Goal: Task Accomplishment & Management: Manage account settings

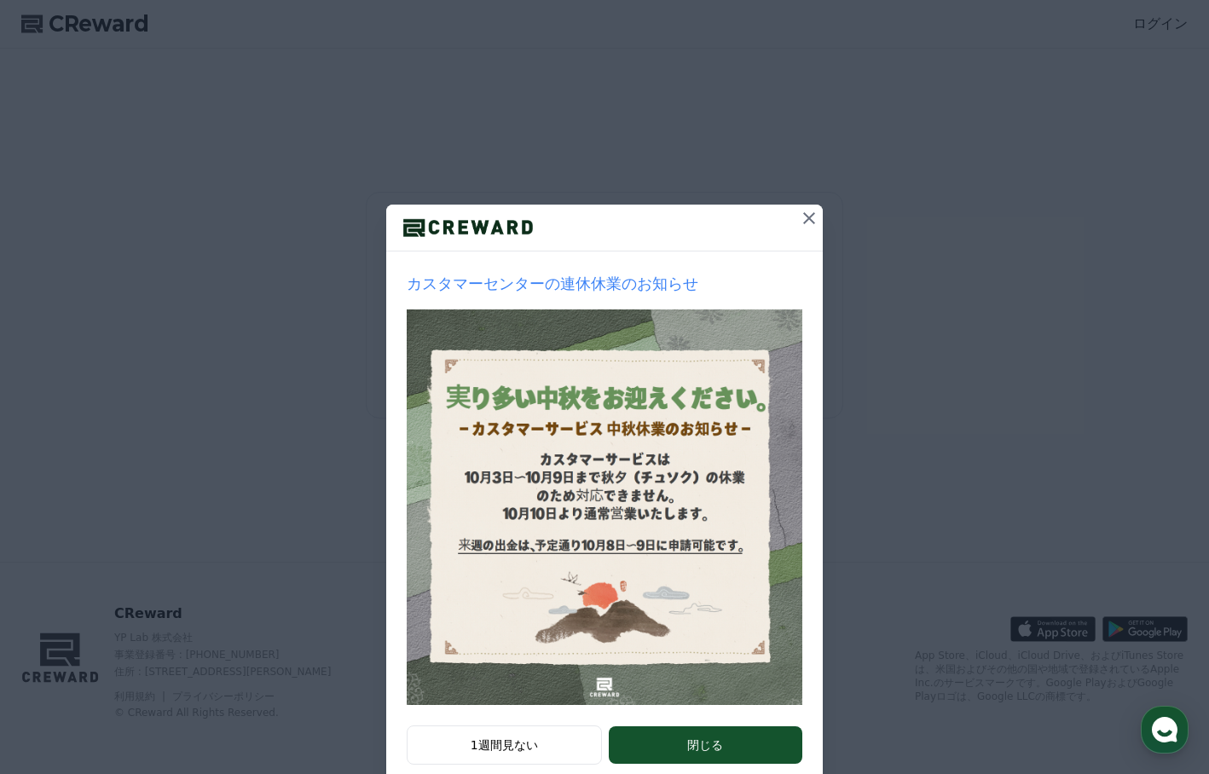
click at [802, 217] on icon at bounding box center [809, 218] width 20 height 20
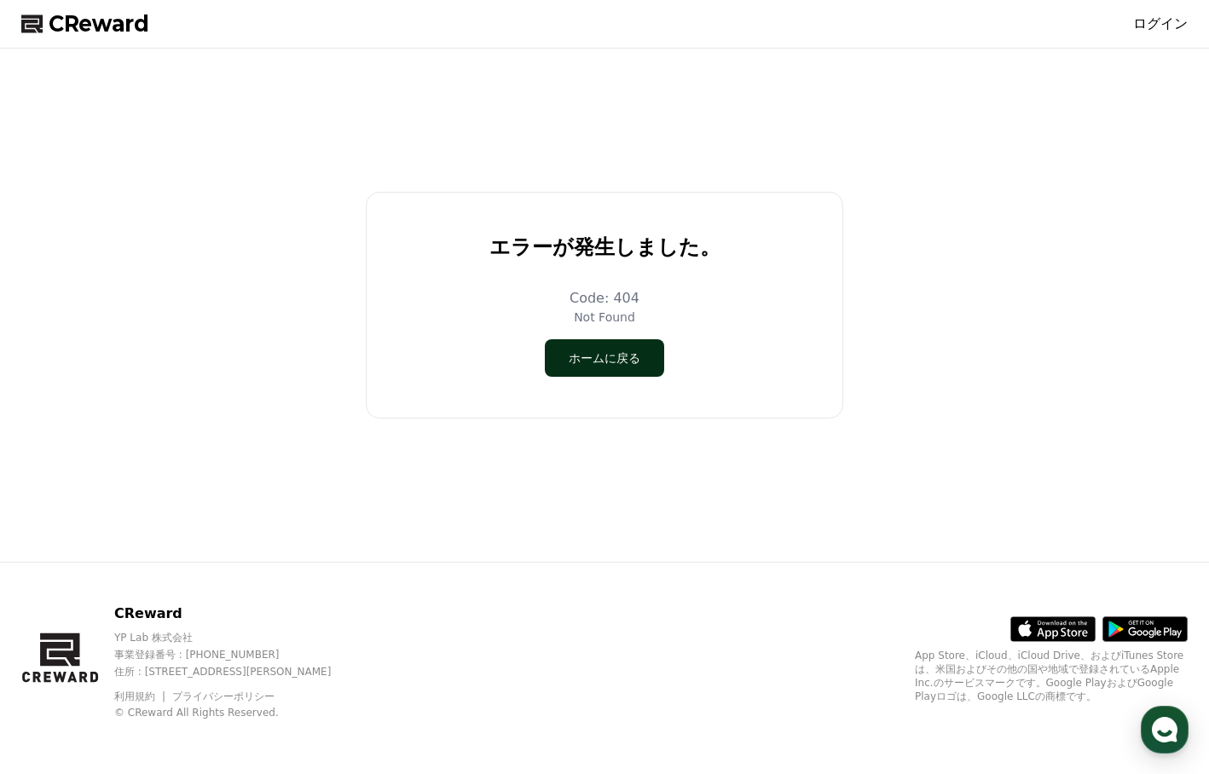
click at [585, 365] on button "ホームに戻る" at bounding box center [604, 358] width 119 height 38
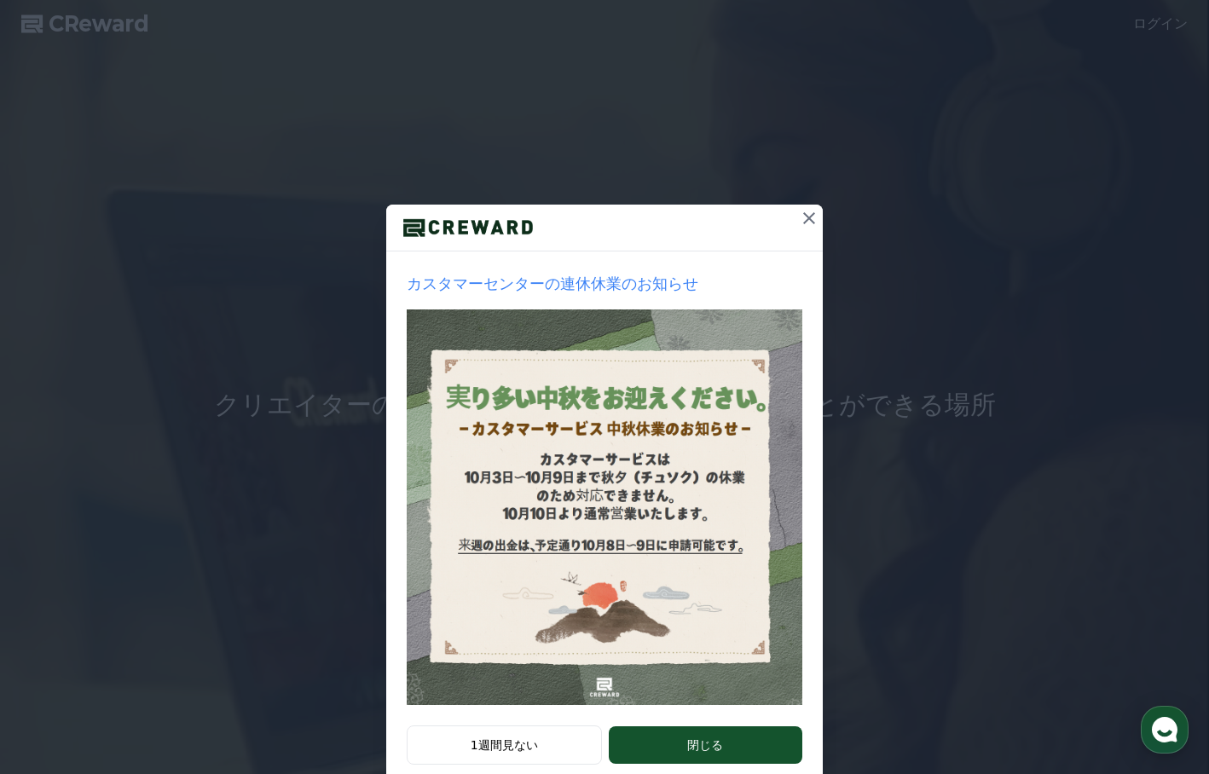
click at [802, 221] on icon at bounding box center [809, 218] width 20 height 20
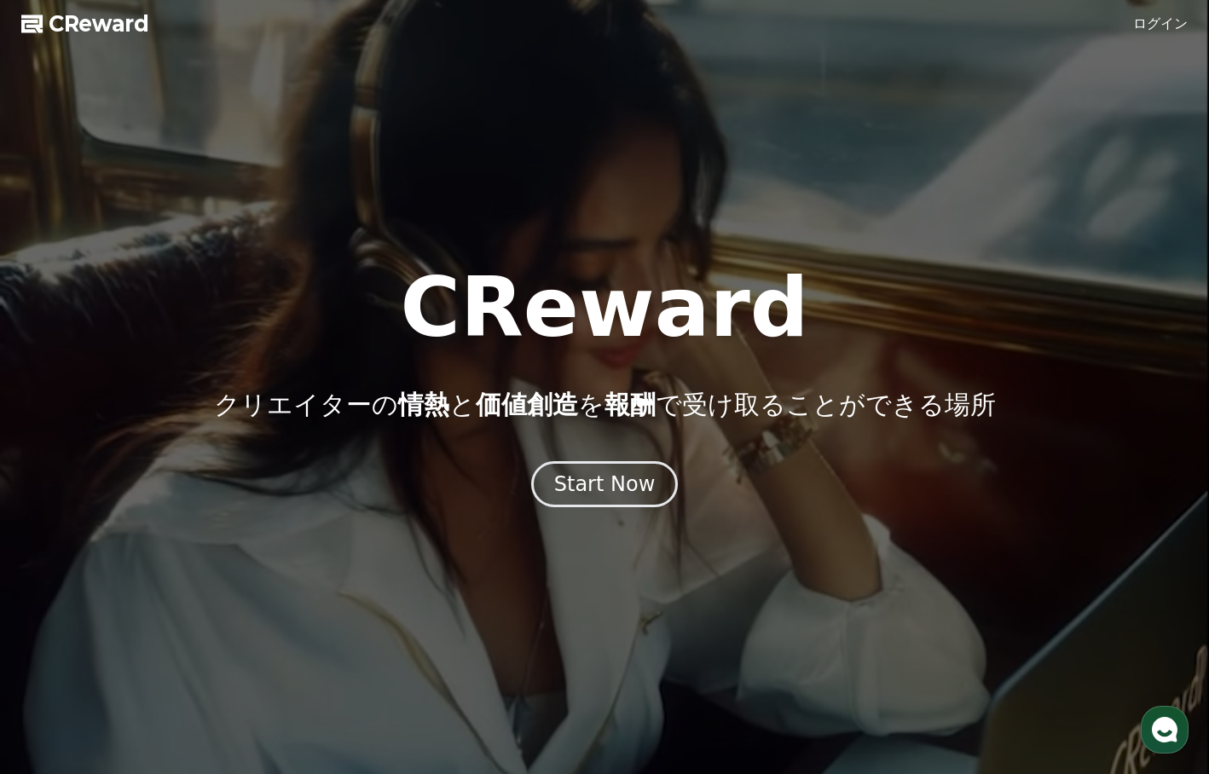
click at [1158, 25] on link "ログイン" at bounding box center [1160, 24] width 55 height 20
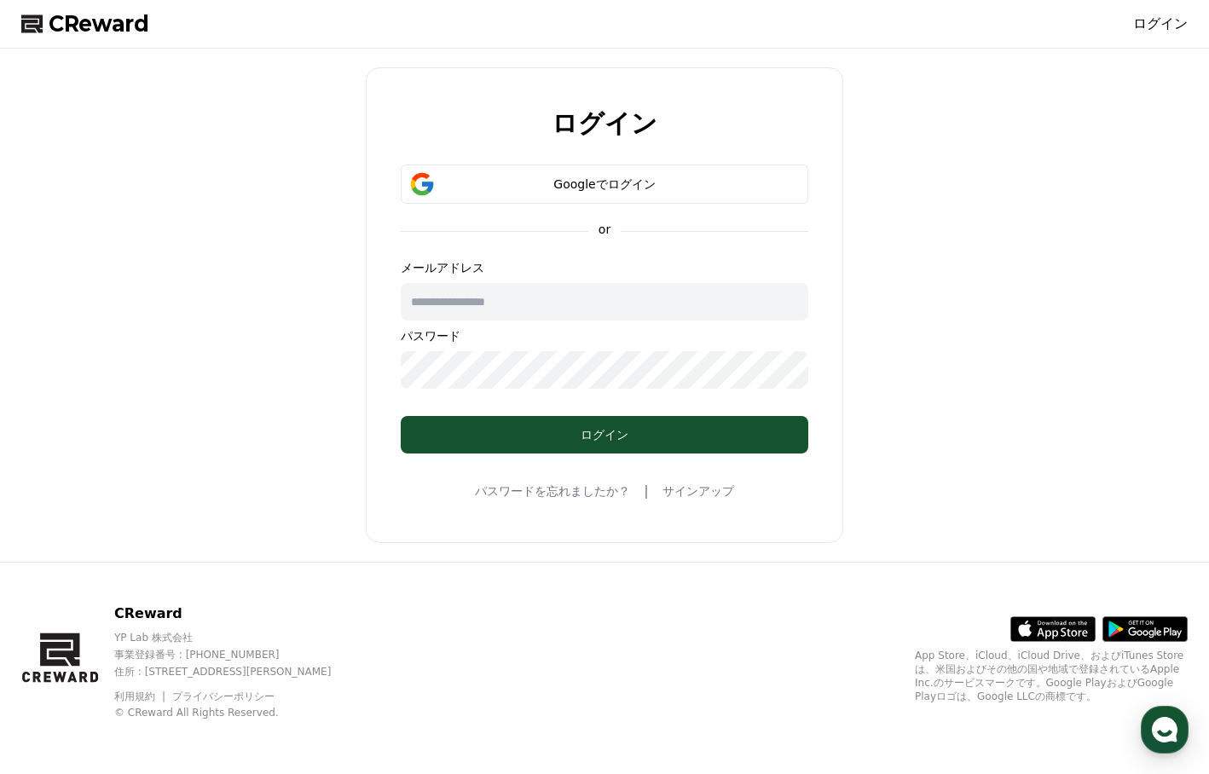
click at [527, 304] on input "text" at bounding box center [605, 302] width 408 height 38
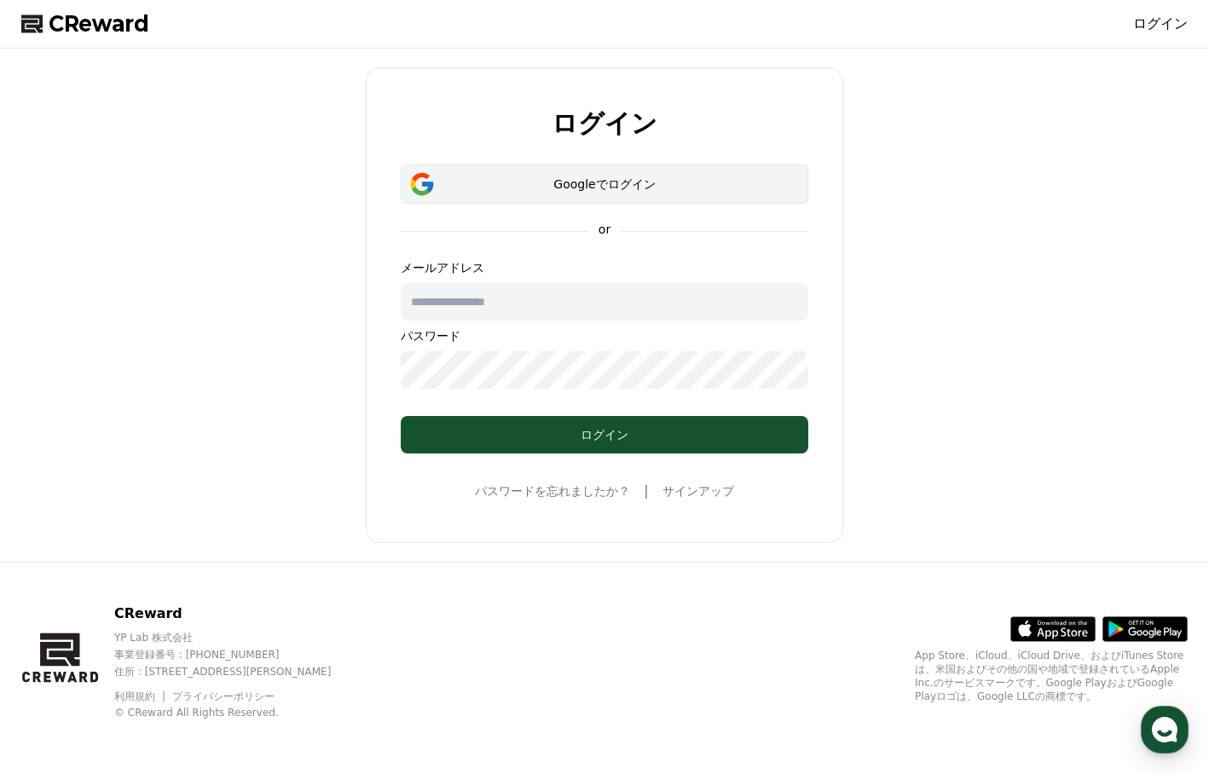
click at [549, 177] on div "Googleでログイン" at bounding box center [605, 184] width 358 height 17
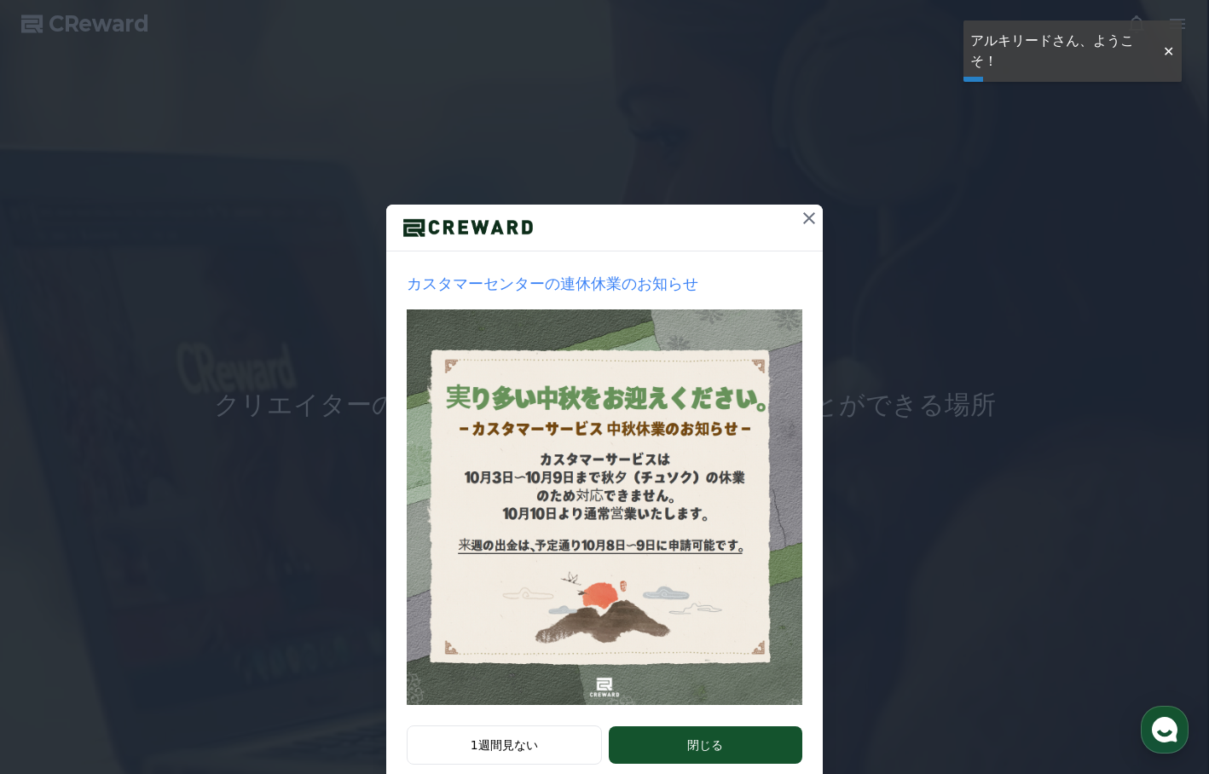
click at [799, 222] on icon at bounding box center [809, 218] width 20 height 20
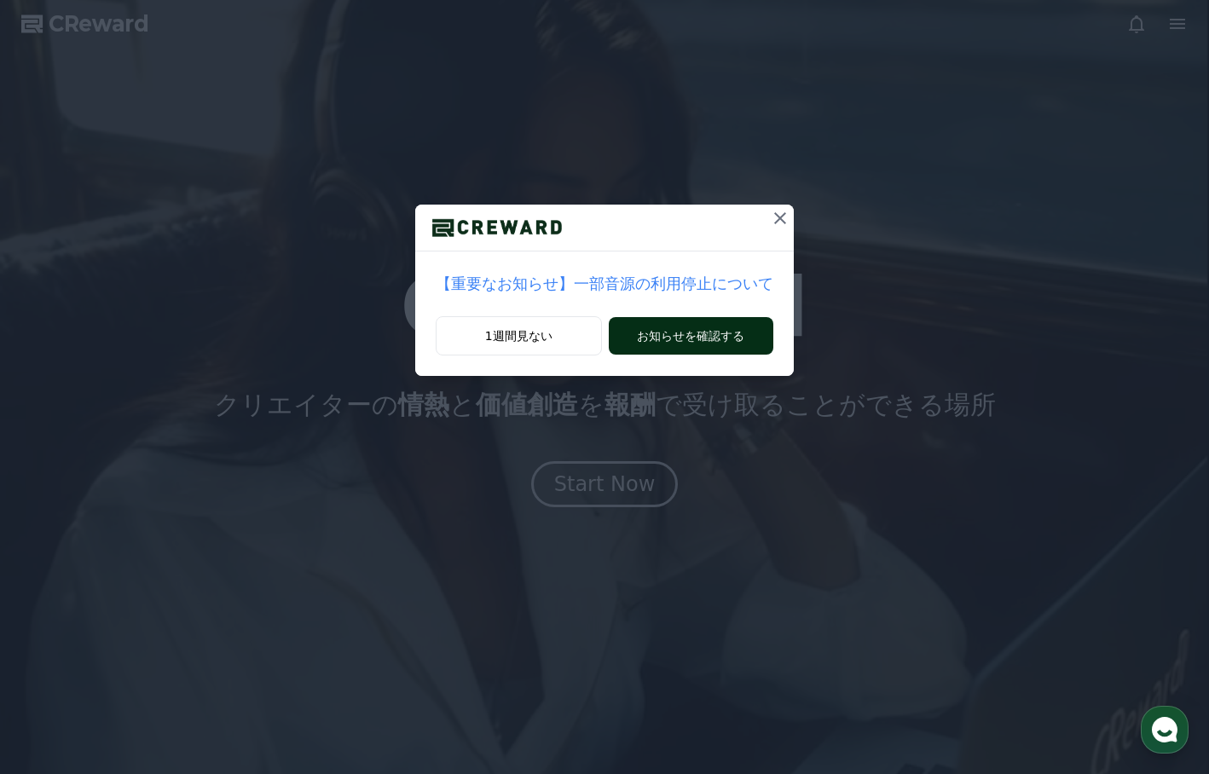
click at [662, 334] on button "お知らせを確認する" at bounding box center [691, 336] width 165 height 38
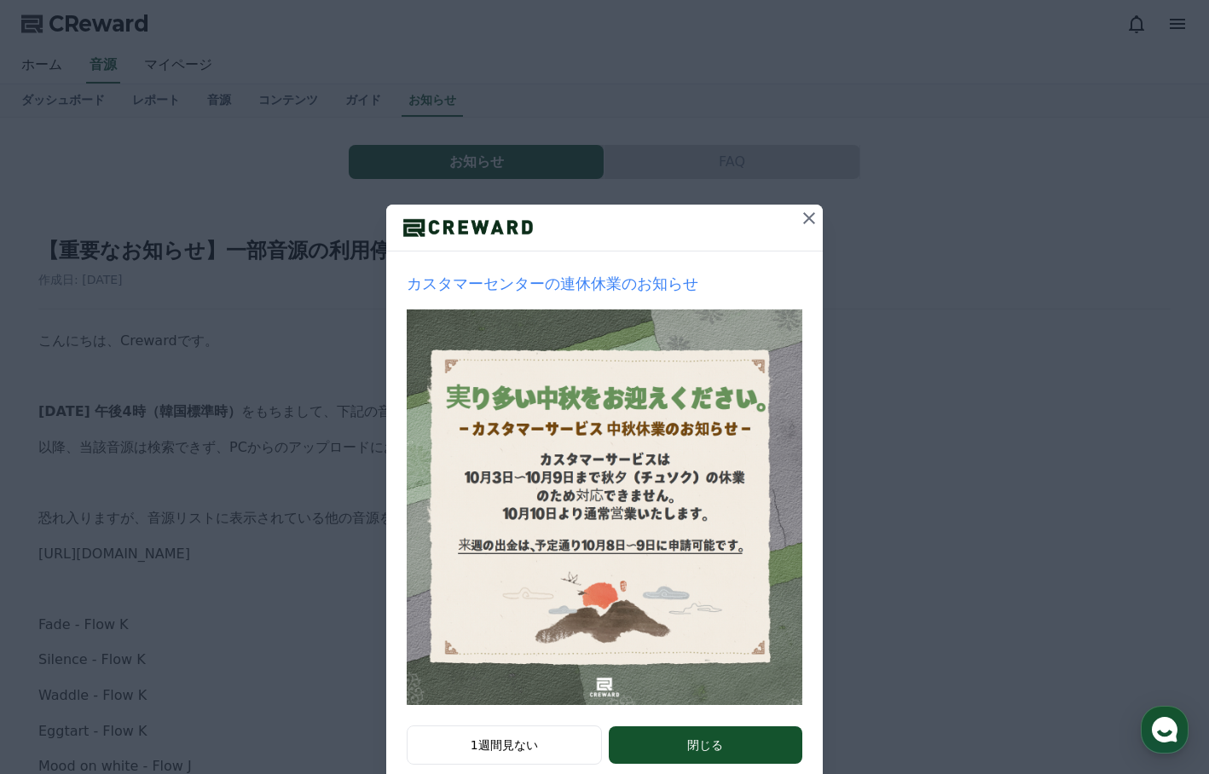
click at [803, 220] on icon at bounding box center [809, 218] width 20 height 20
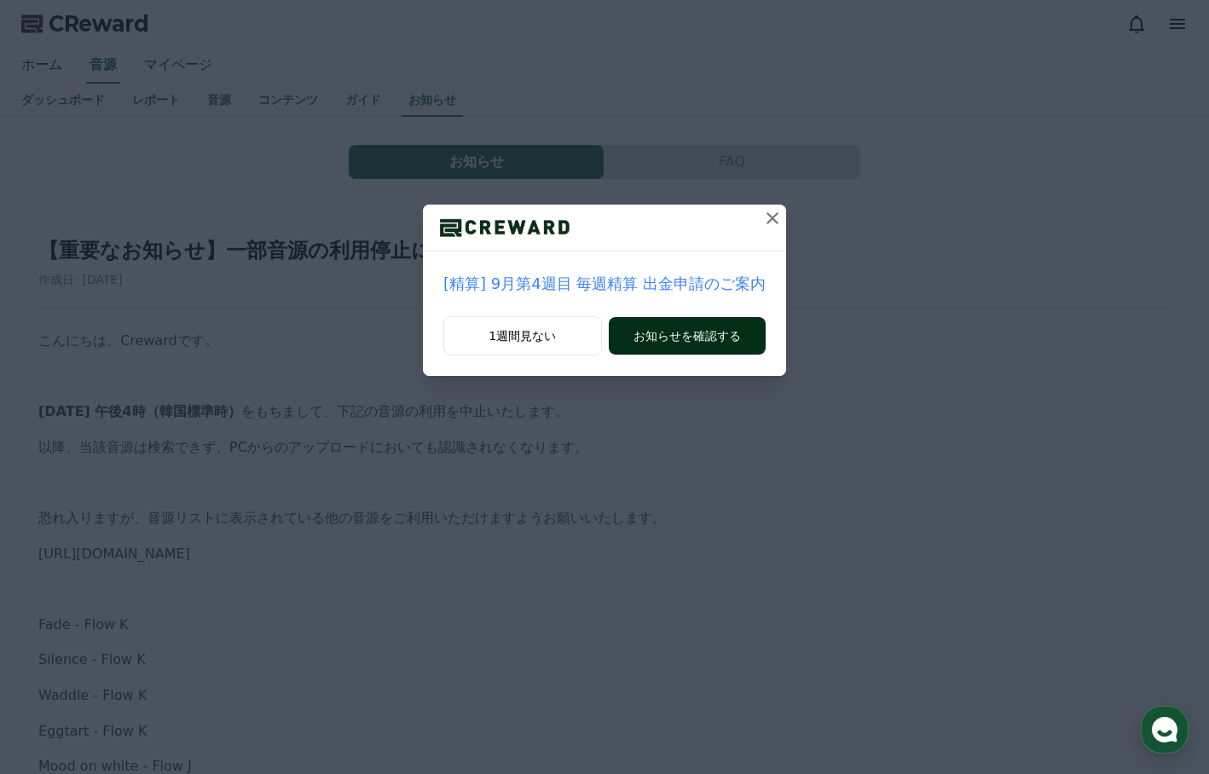
click at [683, 337] on button "お知らせを確認する" at bounding box center [687, 336] width 157 height 38
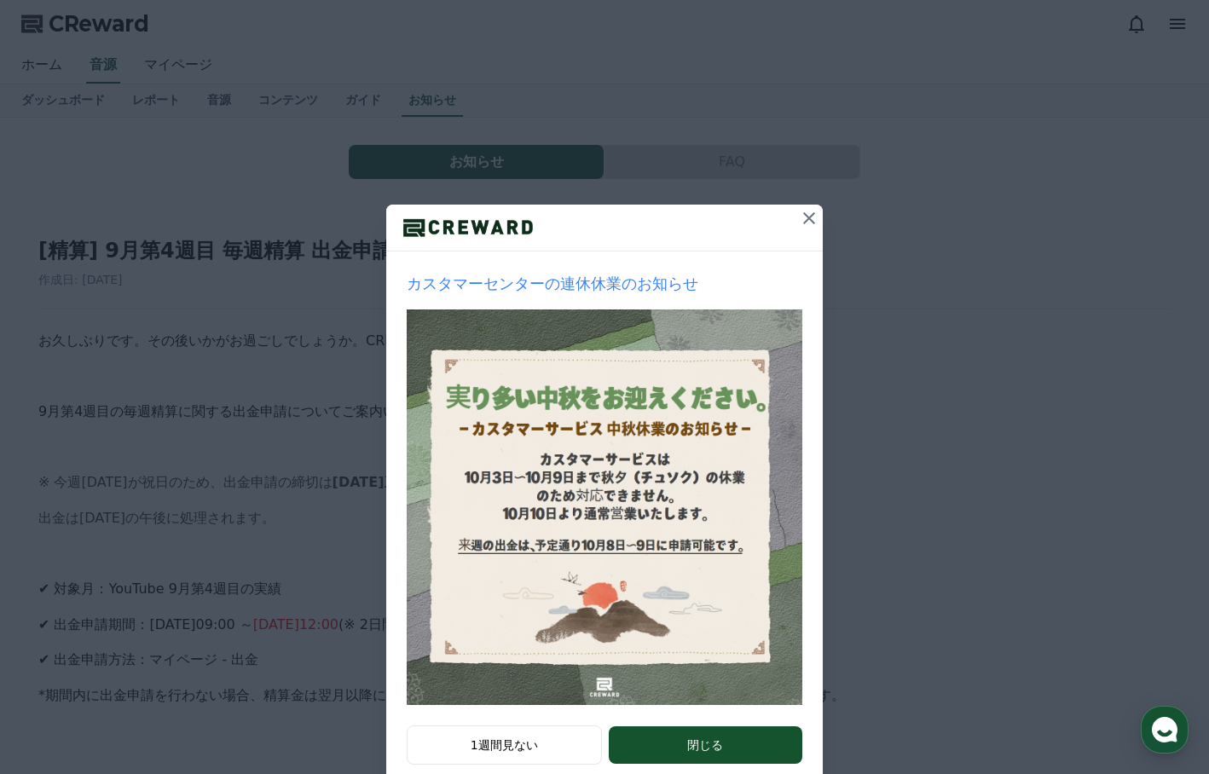
click at [800, 230] on button at bounding box center [809, 218] width 27 height 27
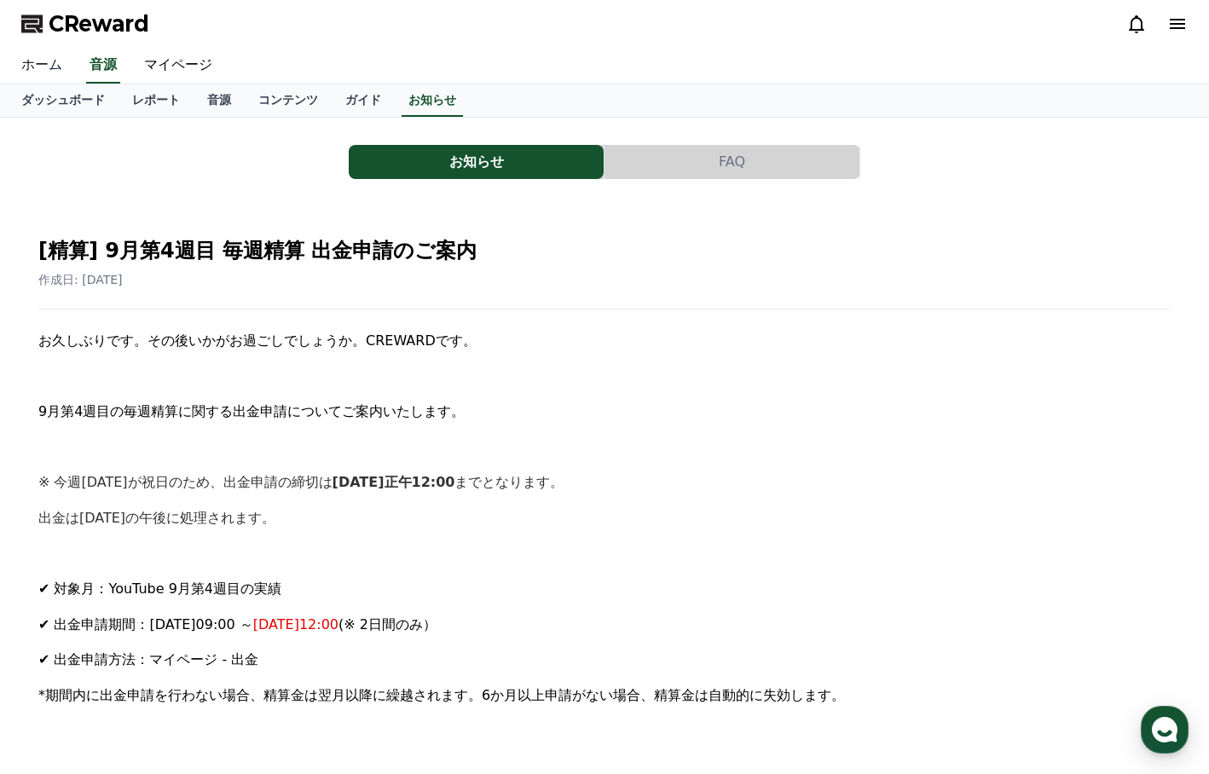
click at [38, 65] on link "ホーム" at bounding box center [42, 66] width 68 height 36
click at [62, 100] on link "ダッシュボード" at bounding box center [63, 100] width 111 height 32
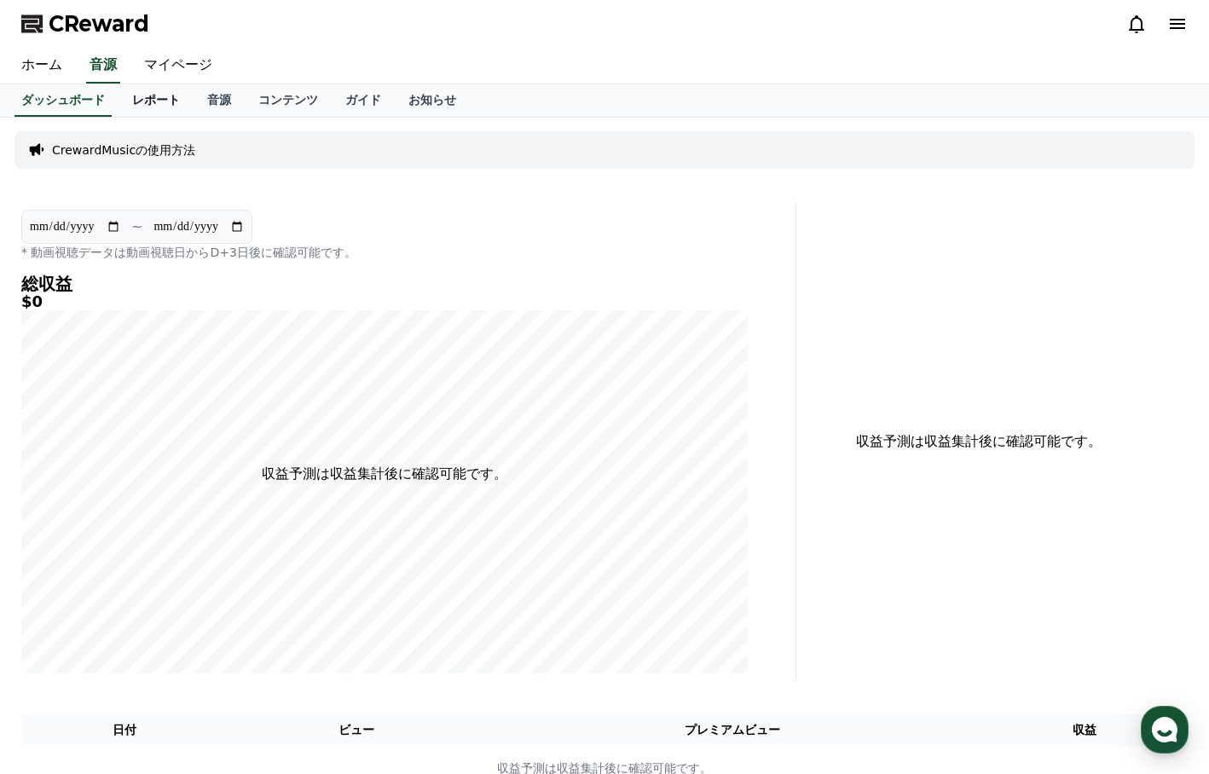
click at [122, 108] on link "レポート" at bounding box center [156, 100] width 75 height 32
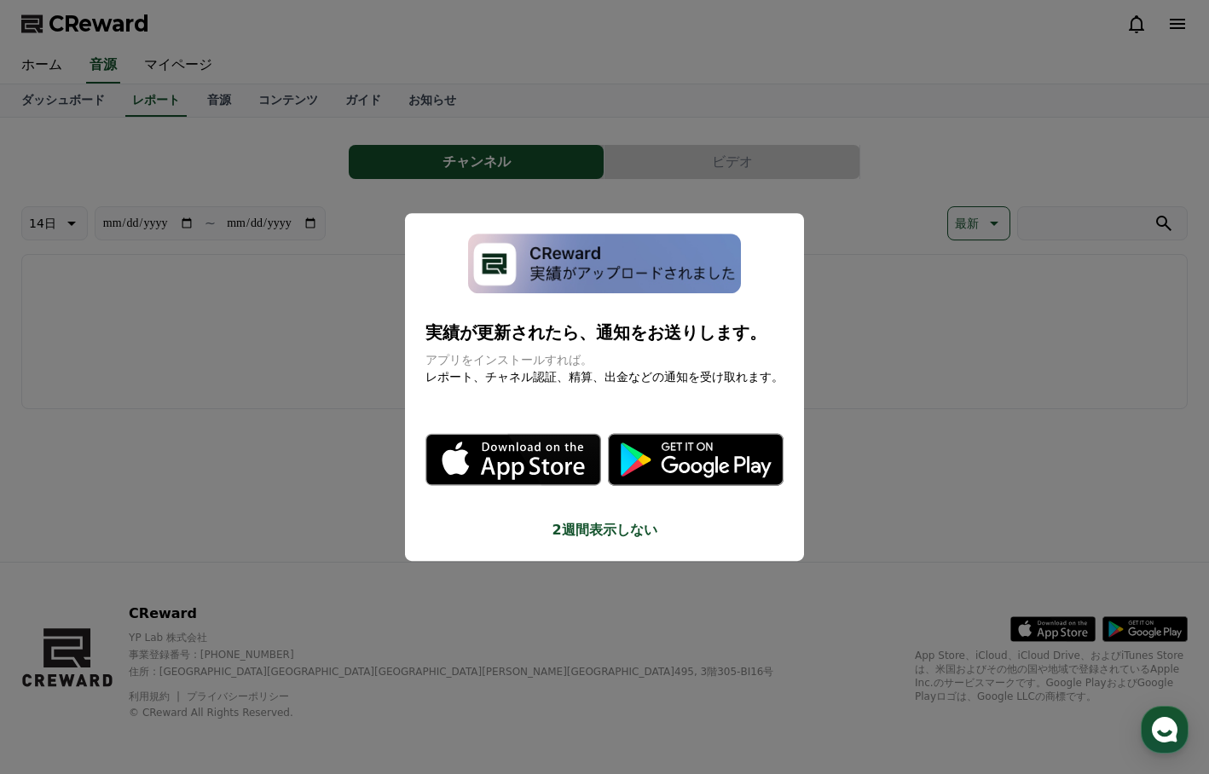
click at [139, 89] on button "close modal" at bounding box center [604, 387] width 1209 height 774
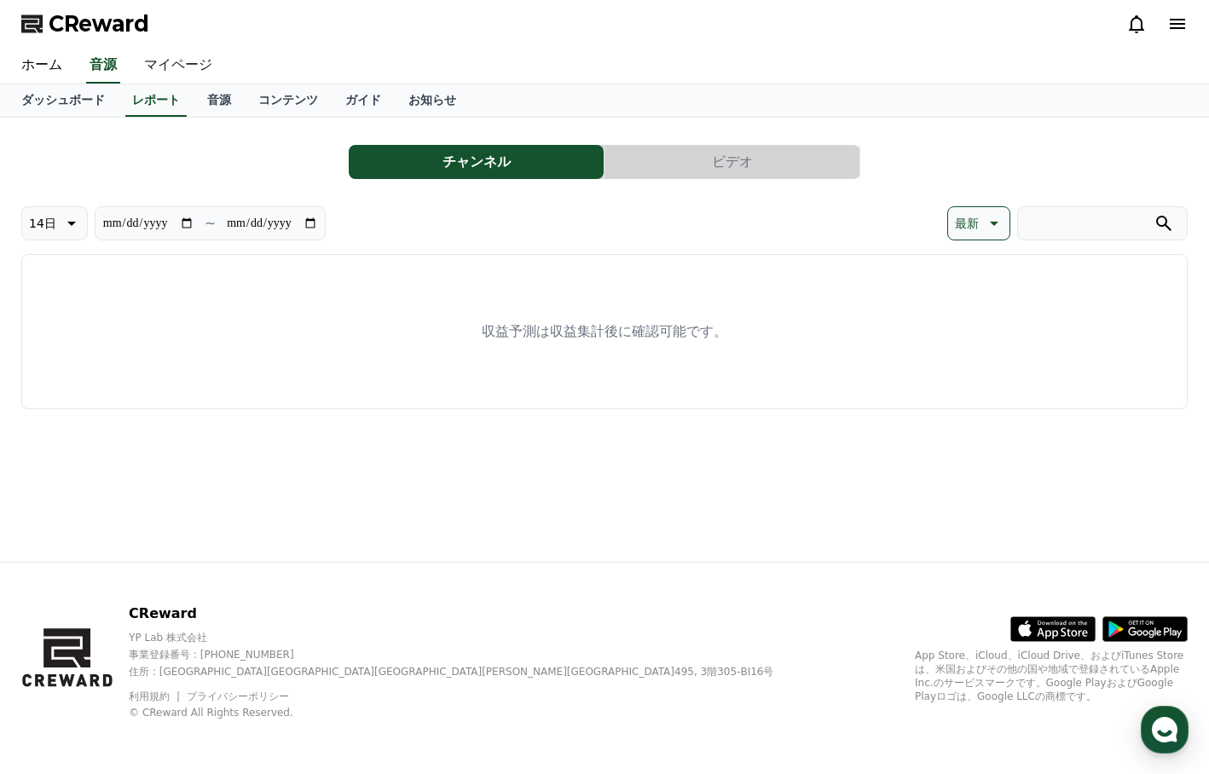
click at [154, 76] on link "マイページ" at bounding box center [178, 66] width 96 height 36
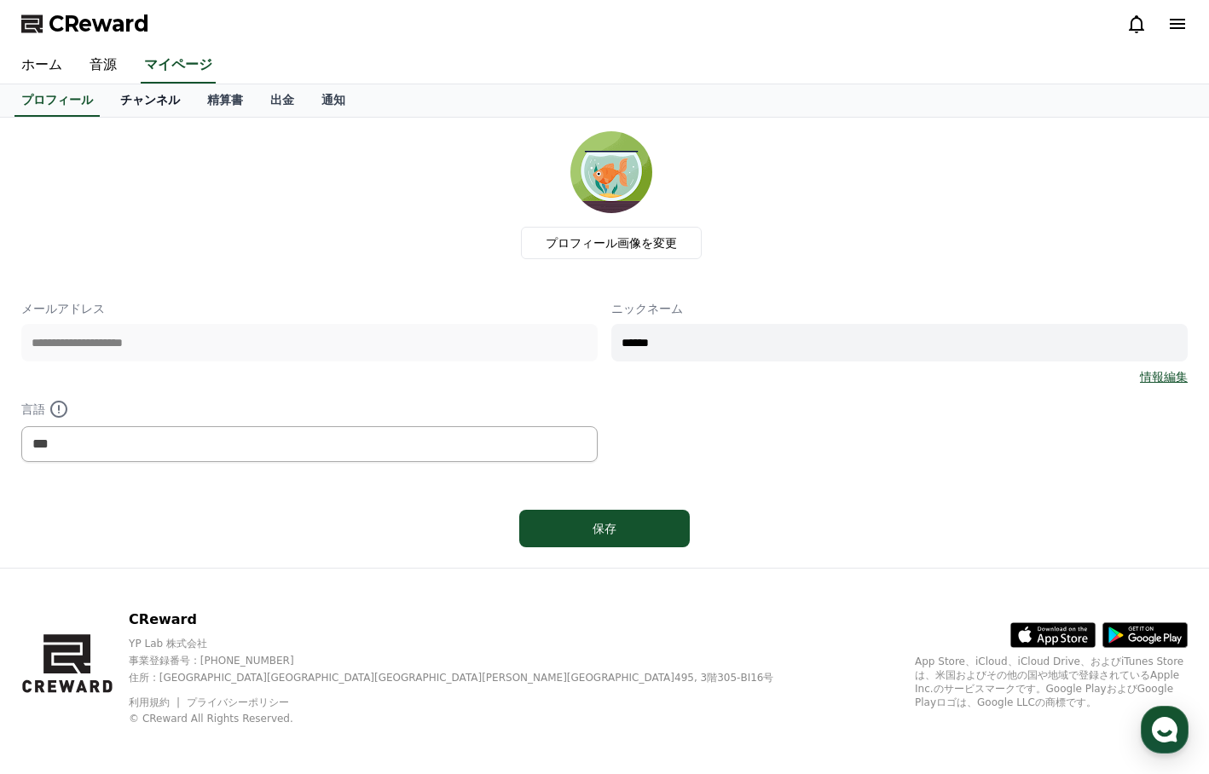
click at [113, 96] on link "チャンネル" at bounding box center [150, 100] width 87 height 32
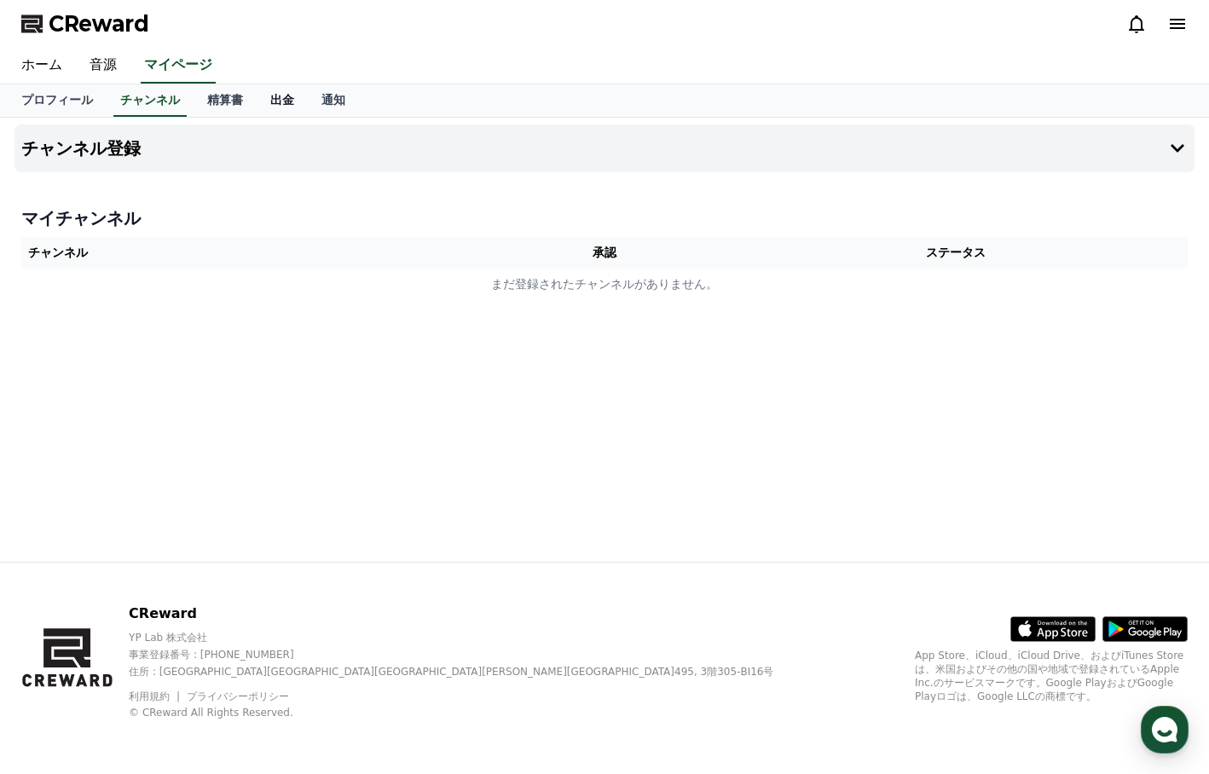
click at [257, 104] on link "出金" at bounding box center [282, 100] width 51 height 32
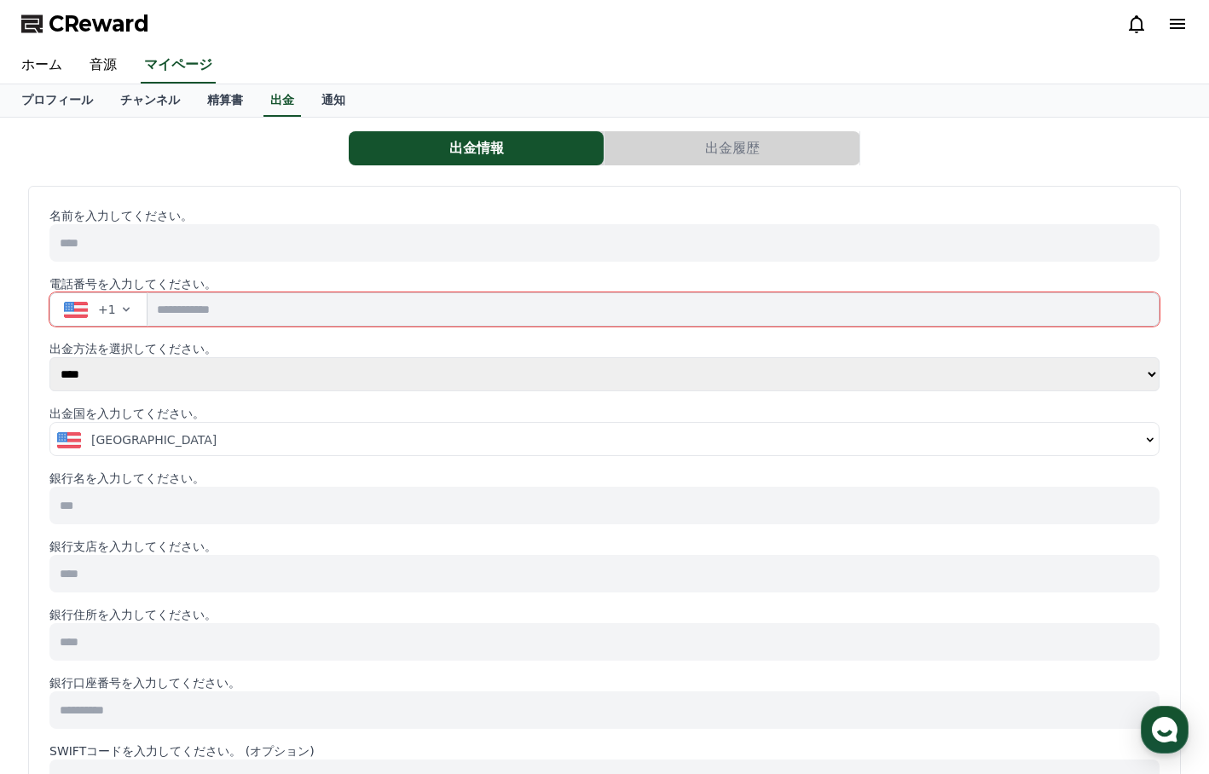
click at [1179, 27] on icon at bounding box center [1177, 24] width 15 height 10
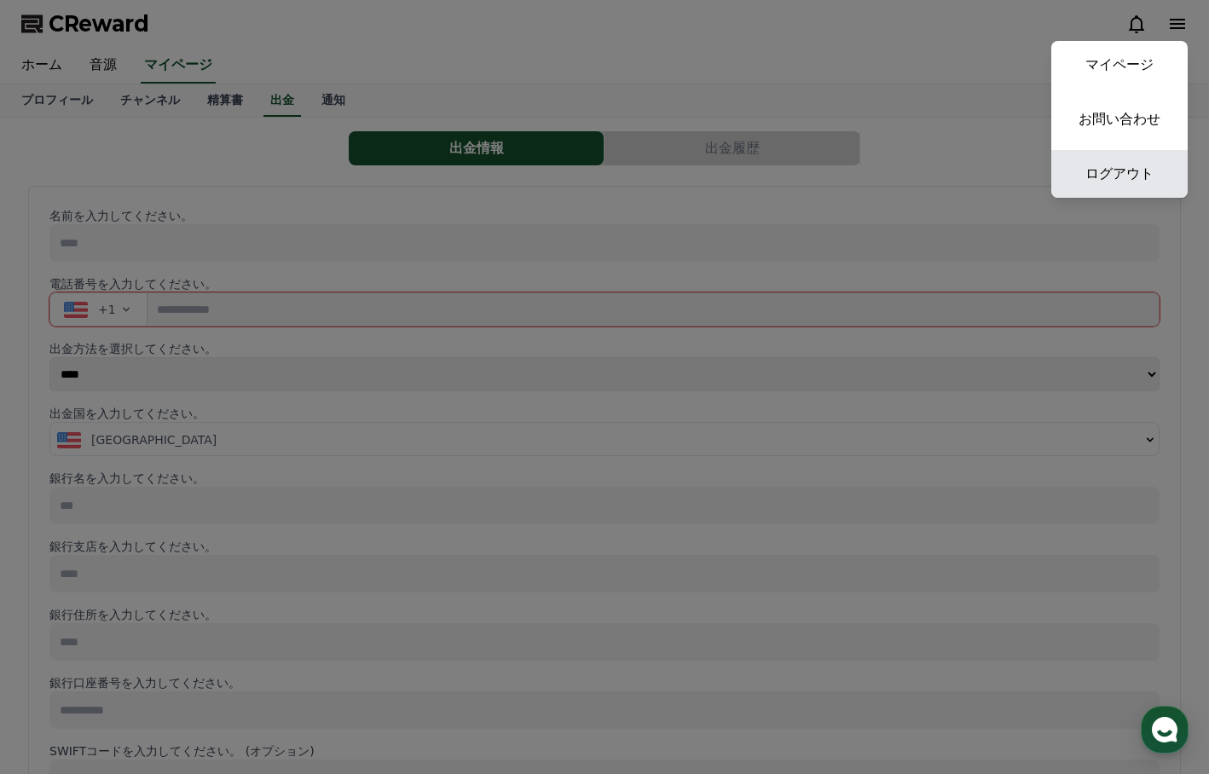
click at [1134, 169] on link "ログアウト" at bounding box center [1119, 174] width 136 height 48
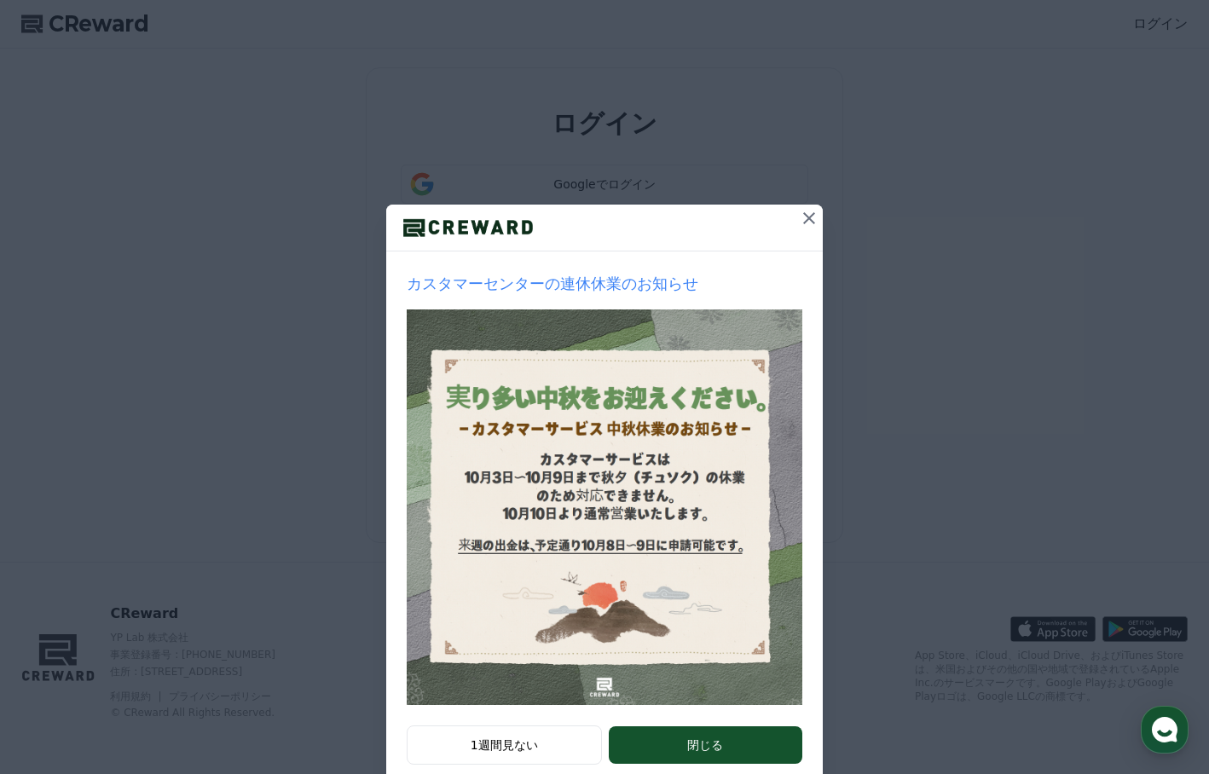
click at [799, 217] on icon at bounding box center [809, 218] width 20 height 20
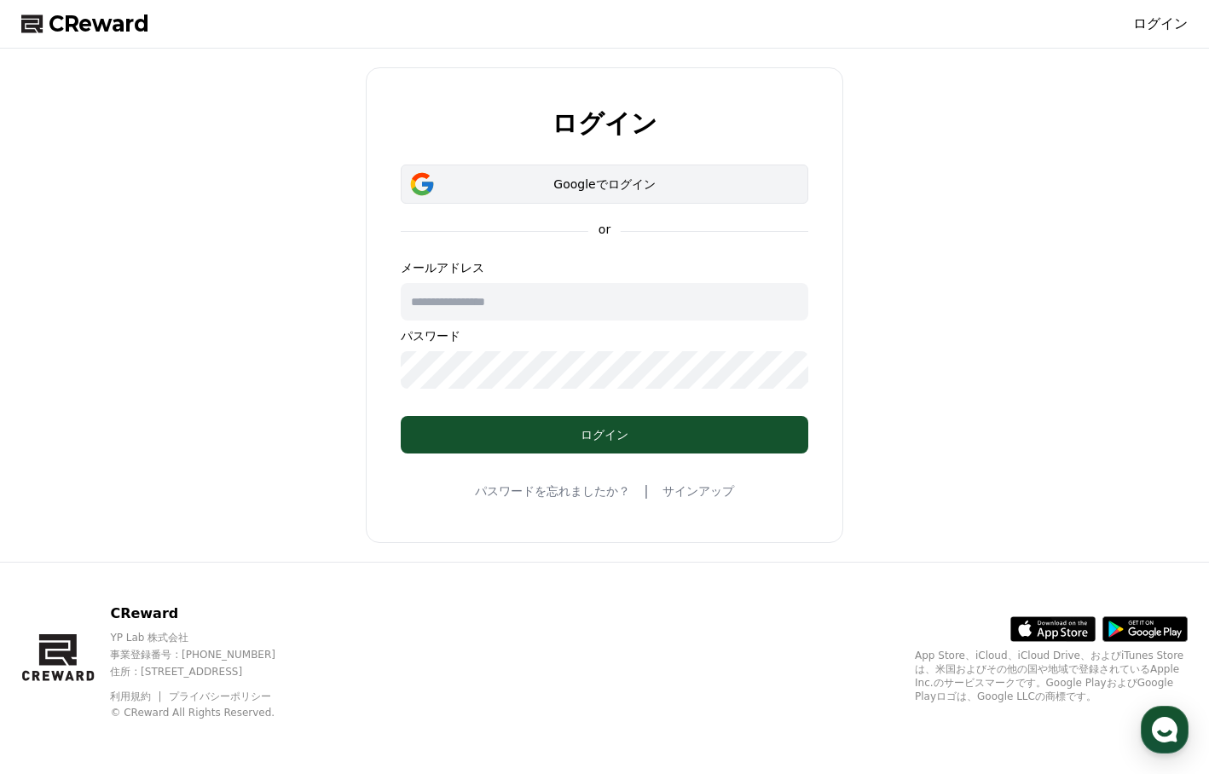
click at [710, 190] on div "Googleでログイン" at bounding box center [605, 184] width 358 height 17
